Goal: Check status: Check status

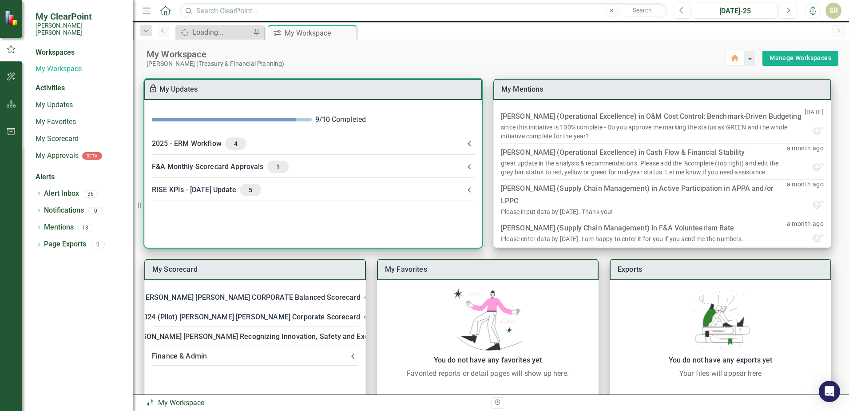
click at [191, 168] on div "F&A Monthly Scorecard Approvals 1" at bounding box center [308, 166] width 312 height 12
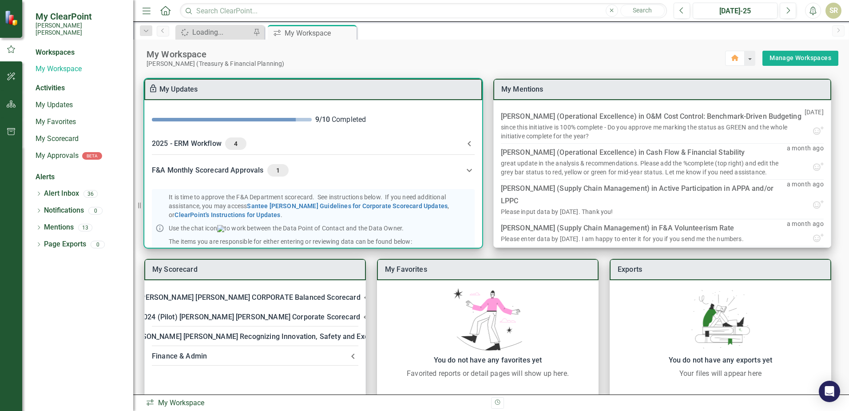
scroll to position [89, 0]
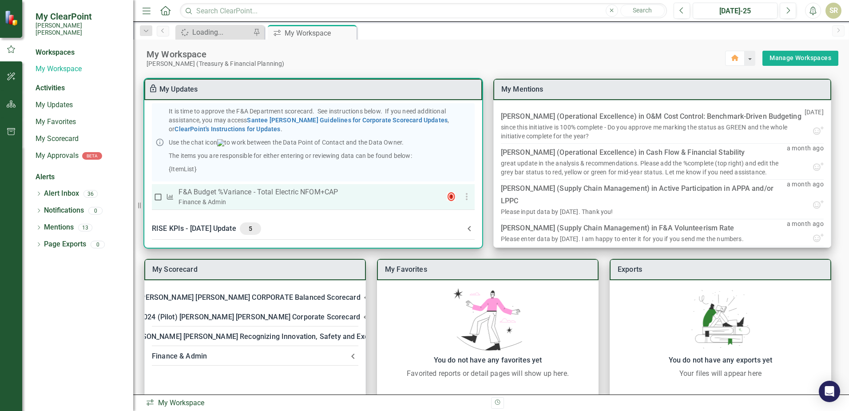
click at [263, 197] on p "F&A Budget %Variance​ - Total Electric NFOM+CAP" at bounding box center [306, 192] width 254 height 11
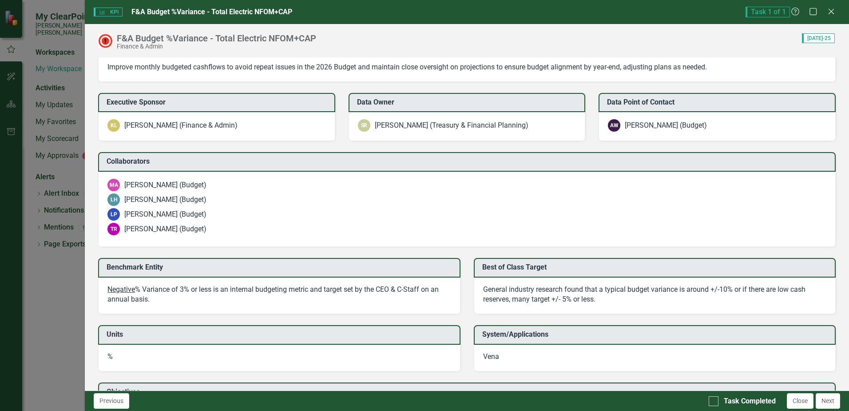
scroll to position [682, 0]
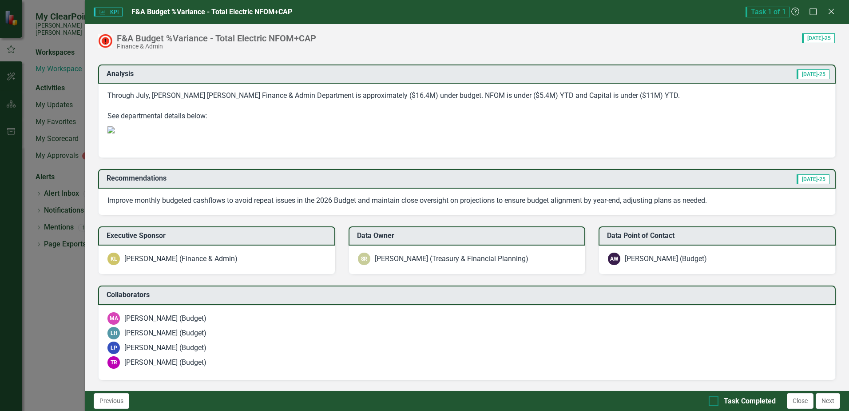
click at [713, 400] on input "Task Completed" at bounding box center [712, 399] width 6 height 6
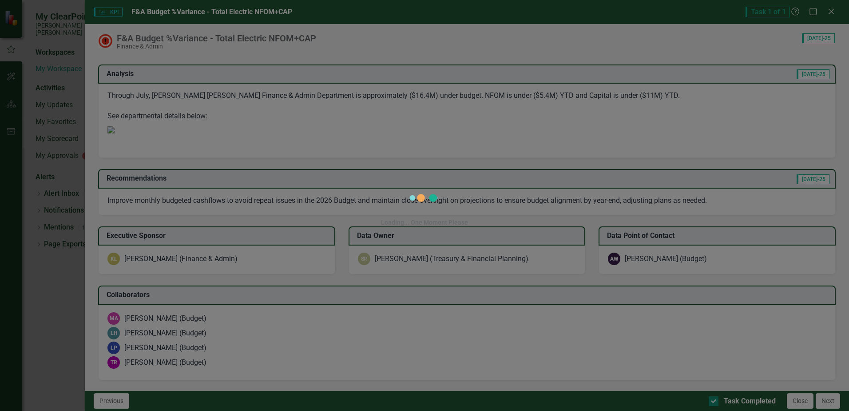
checkbox input "true"
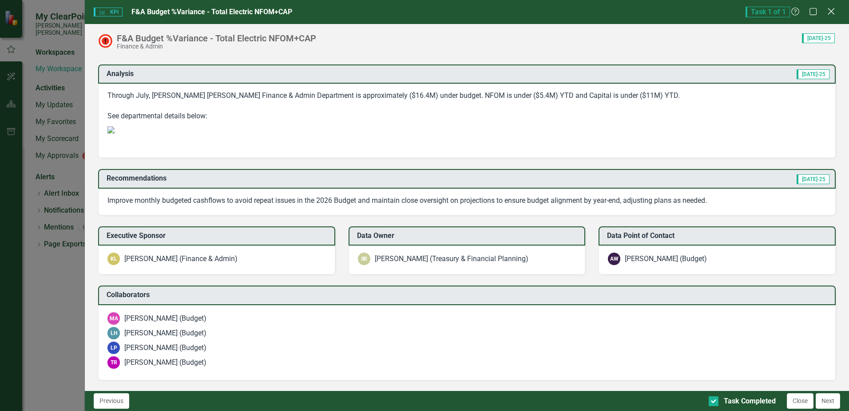
click at [830, 10] on icon at bounding box center [831, 11] width 7 height 7
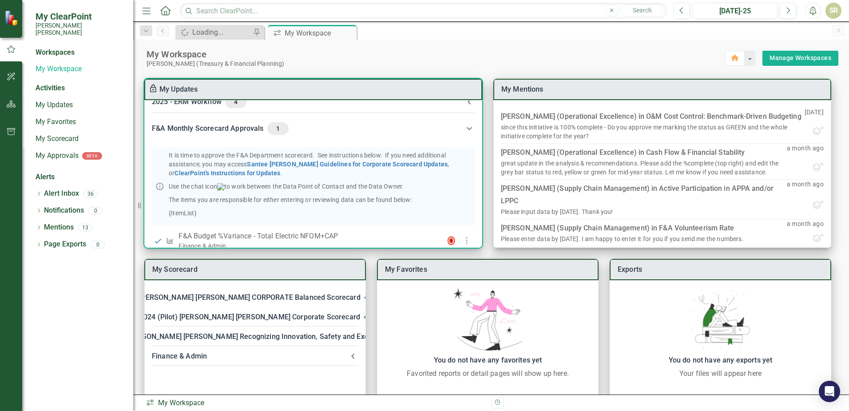
scroll to position [0, 0]
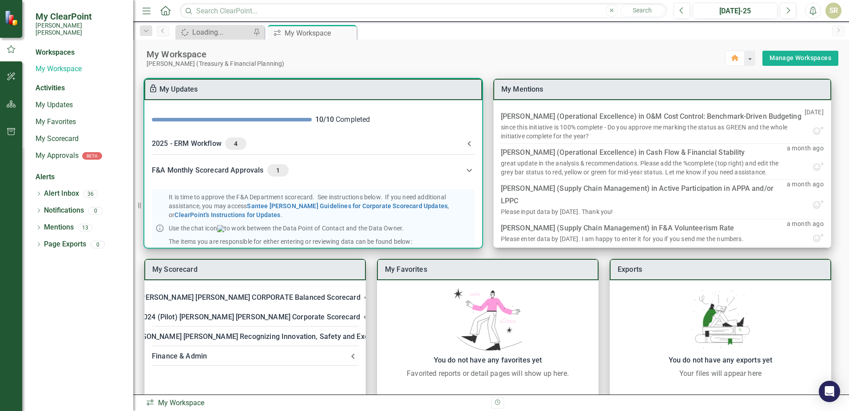
click at [238, 145] on span "4" at bounding box center [236, 144] width 14 height 8
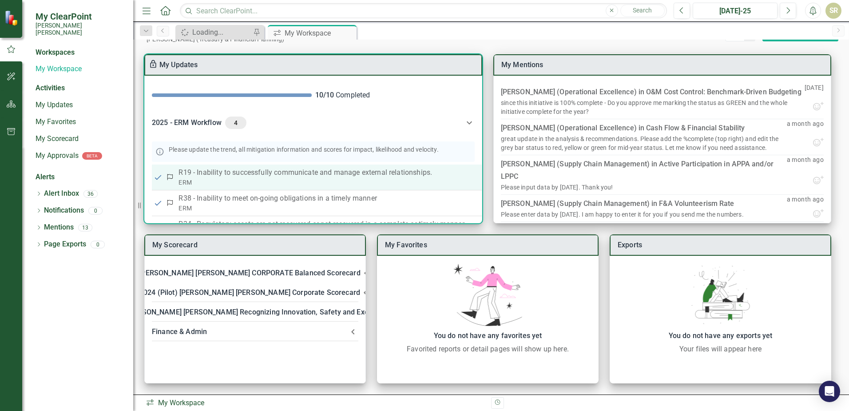
click at [229, 173] on p "R19 - Inability to successfully communicate and manage external relationships." at bounding box center [375, 172] width 393 height 11
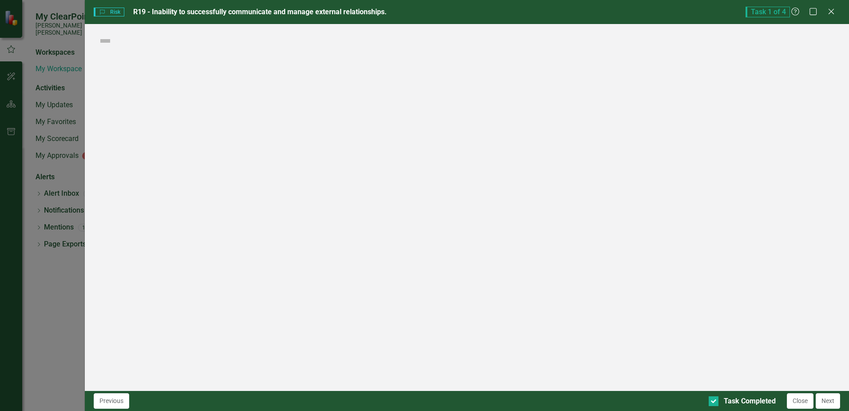
click at [229, 173] on div "Risk Risk R19 - Inability to successfully communicate and manage external relat…" at bounding box center [424, 205] width 849 height 411
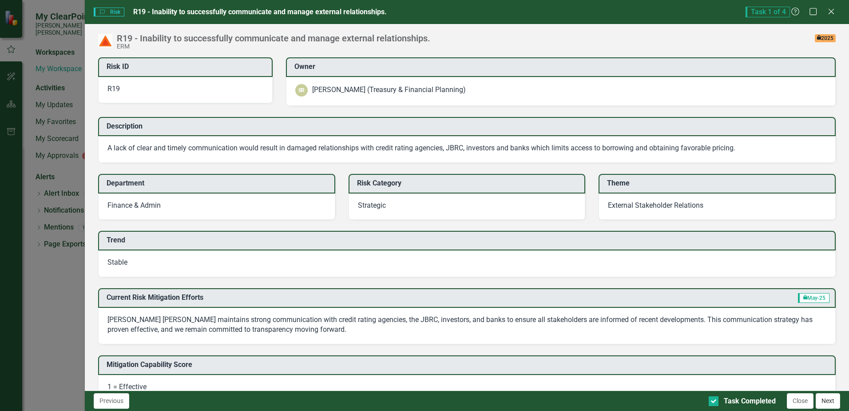
click at [826, 402] on button "Next" at bounding box center [828, 401] width 24 height 16
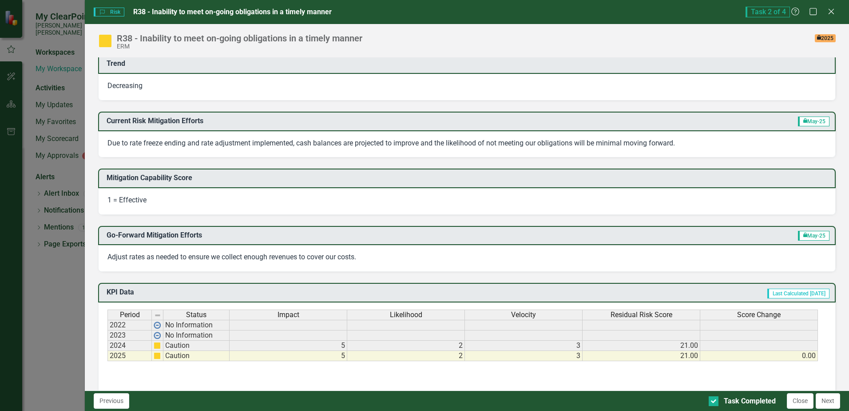
scroll to position [178, 0]
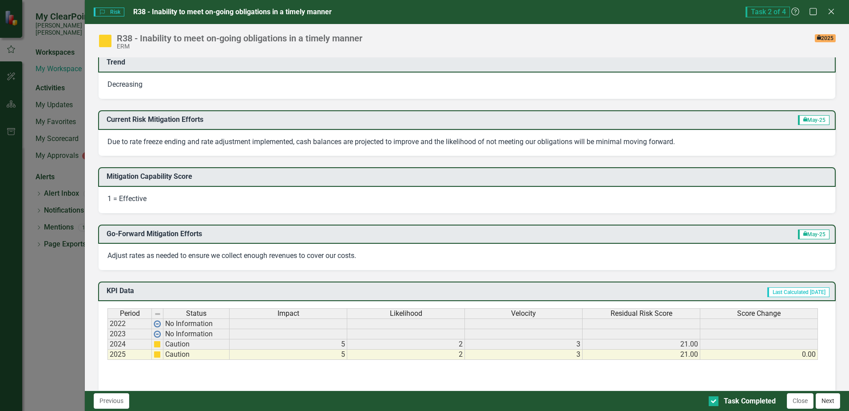
click at [832, 401] on button "Next" at bounding box center [828, 401] width 24 height 16
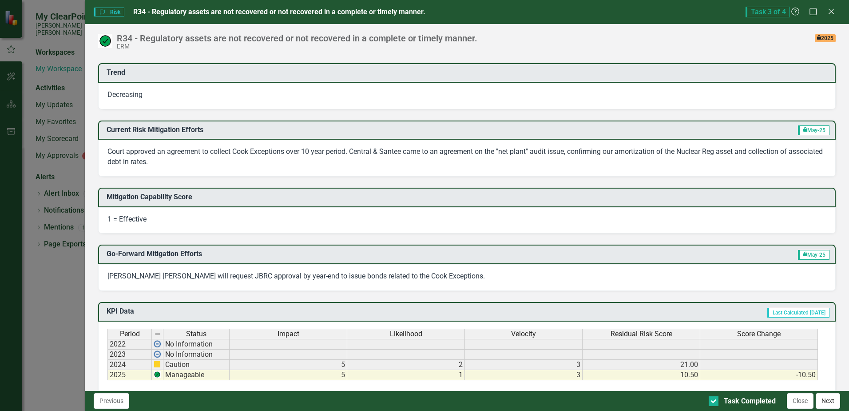
click at [829, 403] on button "Next" at bounding box center [828, 401] width 24 height 16
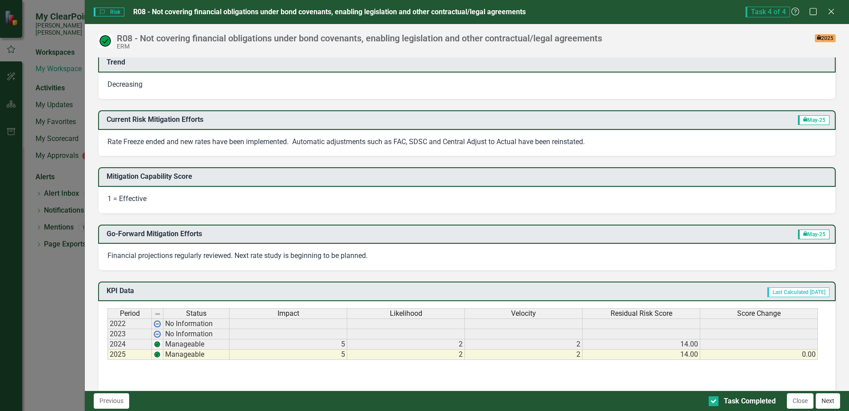
click at [834, 399] on button "Next" at bounding box center [828, 401] width 24 height 16
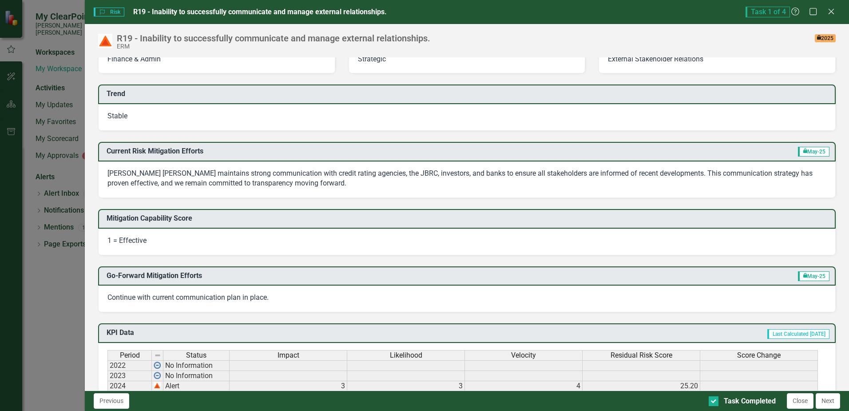
scroll to position [222, 0]
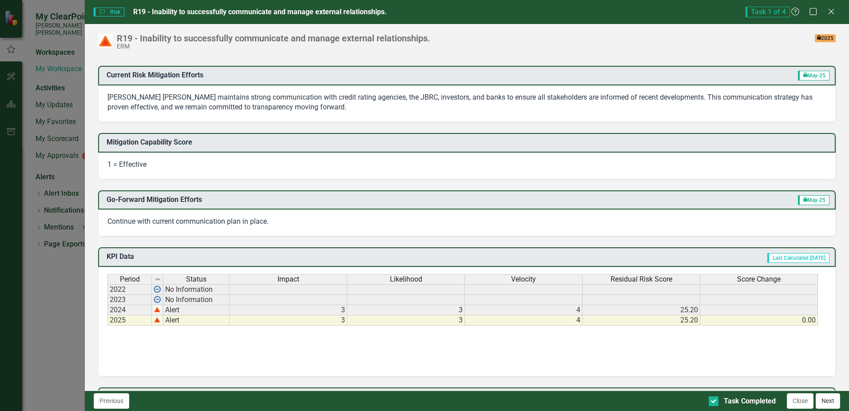
click at [828, 399] on button "Next" at bounding box center [828, 401] width 24 height 16
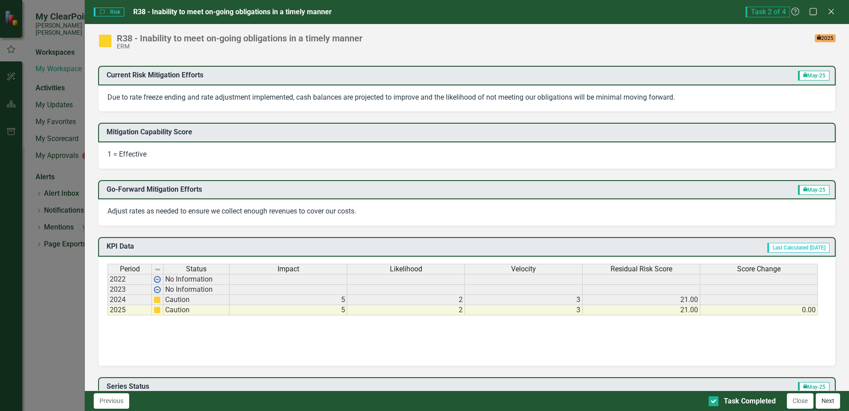
click at [831, 403] on button "Next" at bounding box center [828, 401] width 24 height 16
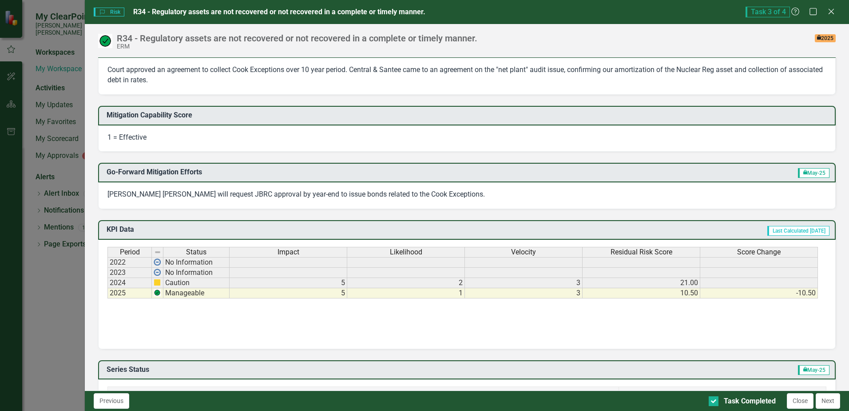
scroll to position [267, 0]
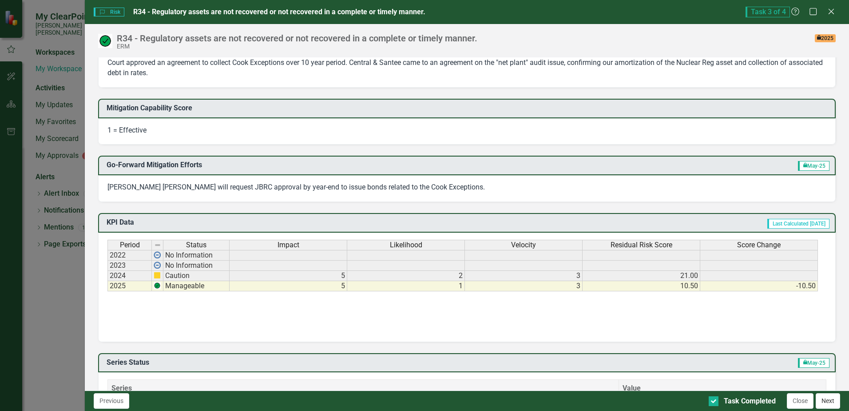
click at [829, 401] on button "Next" at bounding box center [828, 401] width 24 height 16
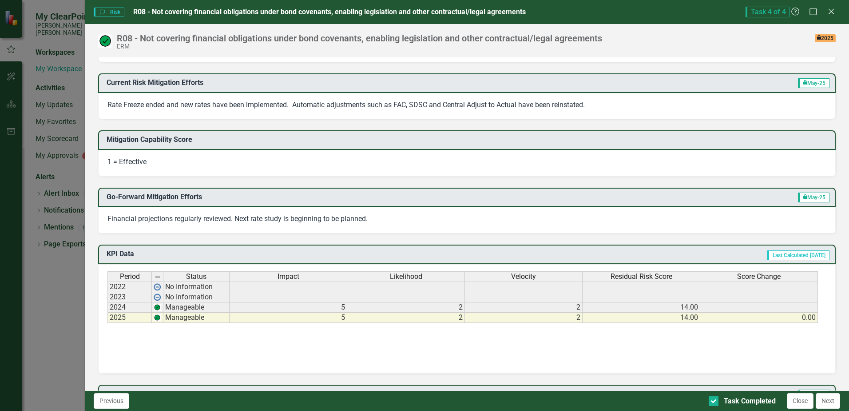
scroll to position [222, 0]
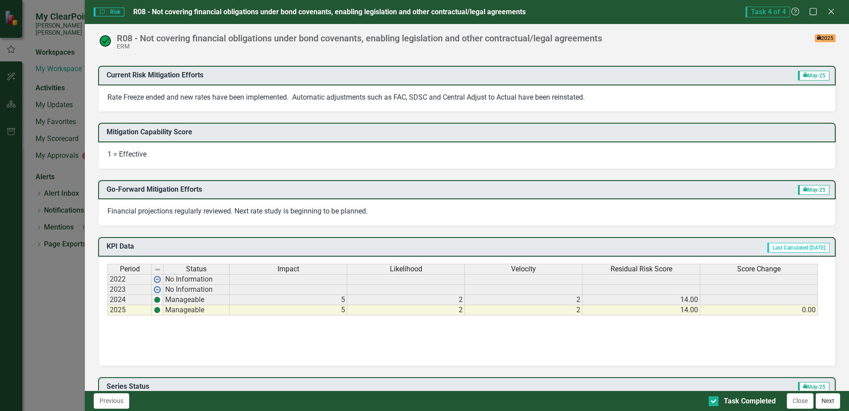
click at [827, 403] on button "Next" at bounding box center [828, 401] width 24 height 16
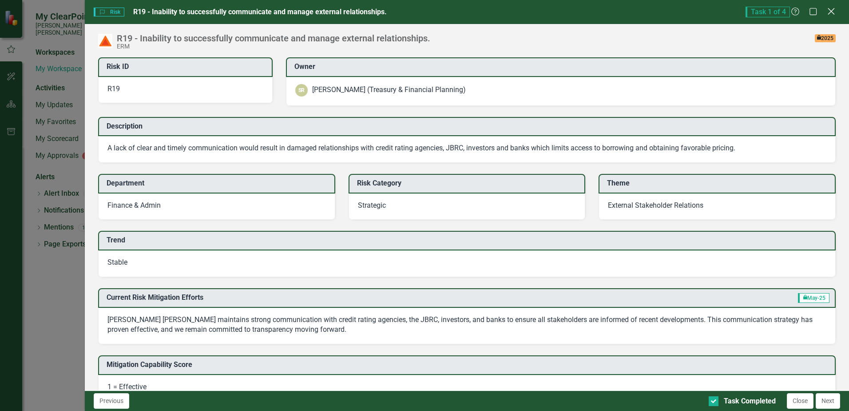
click at [830, 11] on icon "Close" at bounding box center [831, 11] width 11 height 8
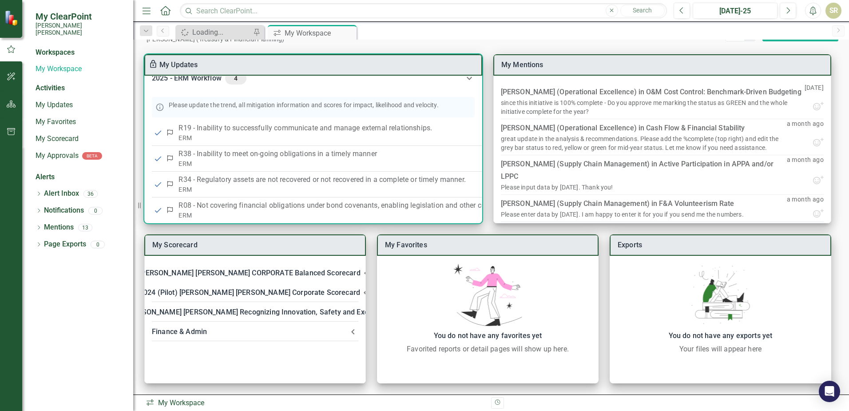
scroll to position [0, 0]
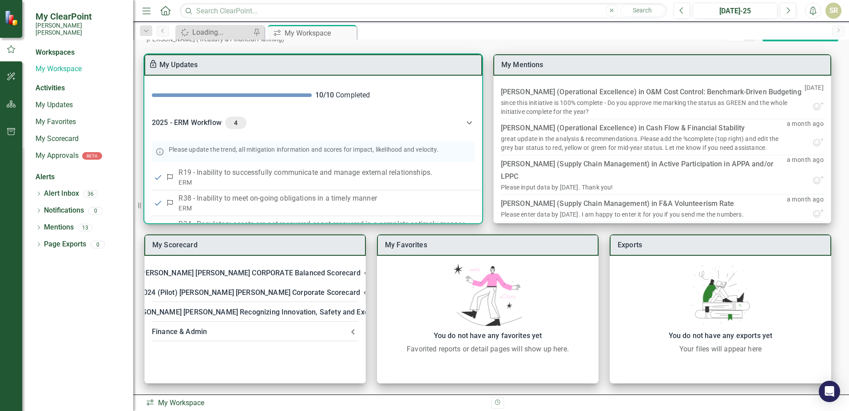
click at [468, 120] on icon at bounding box center [469, 122] width 11 height 11
